Goal: Navigation & Orientation: Go to known website

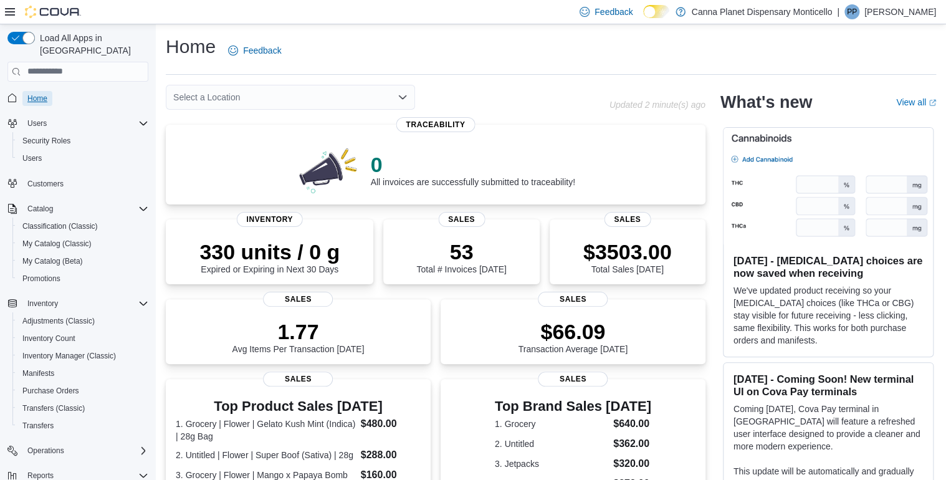
click at [31, 93] on span "Home" at bounding box center [37, 98] width 20 height 10
